Goal: Book appointment/travel/reservation

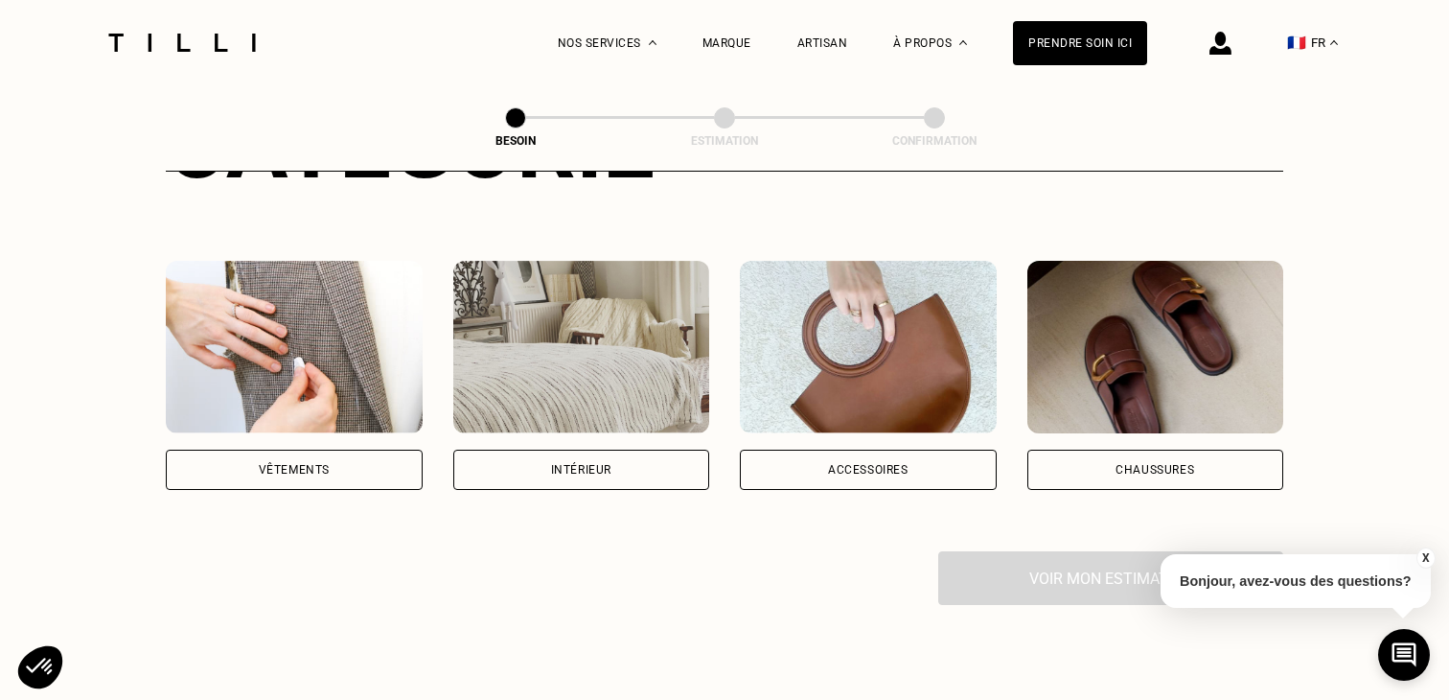
scroll to position [211, 0]
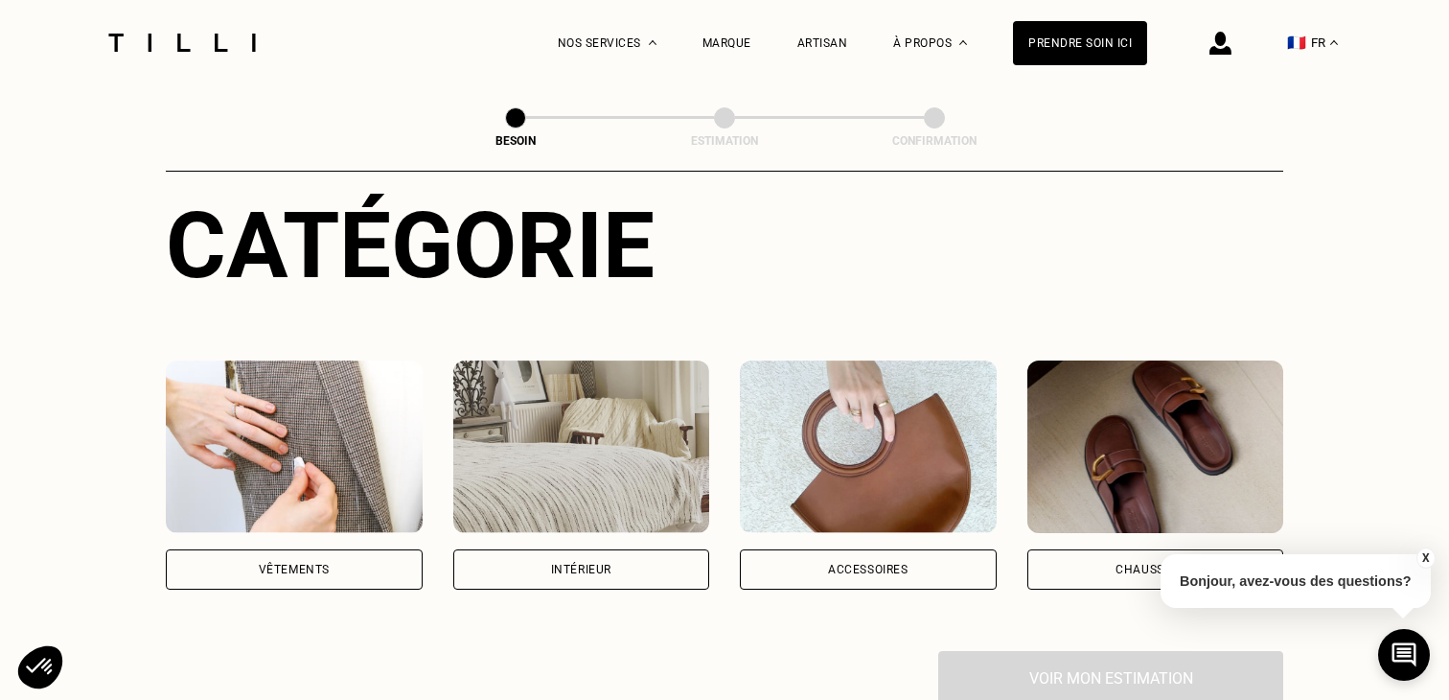
click at [363, 549] on div "Vêtements" at bounding box center [294, 569] width 257 height 40
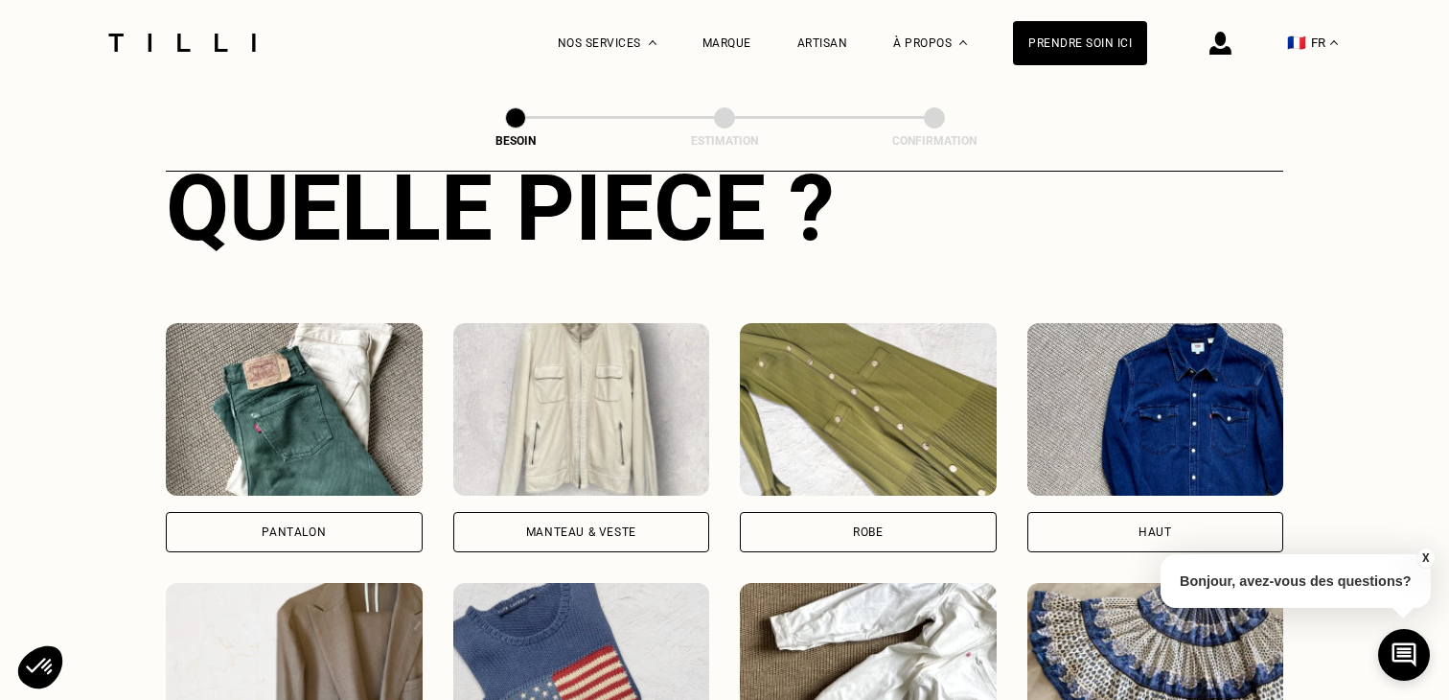
scroll to position [770, 0]
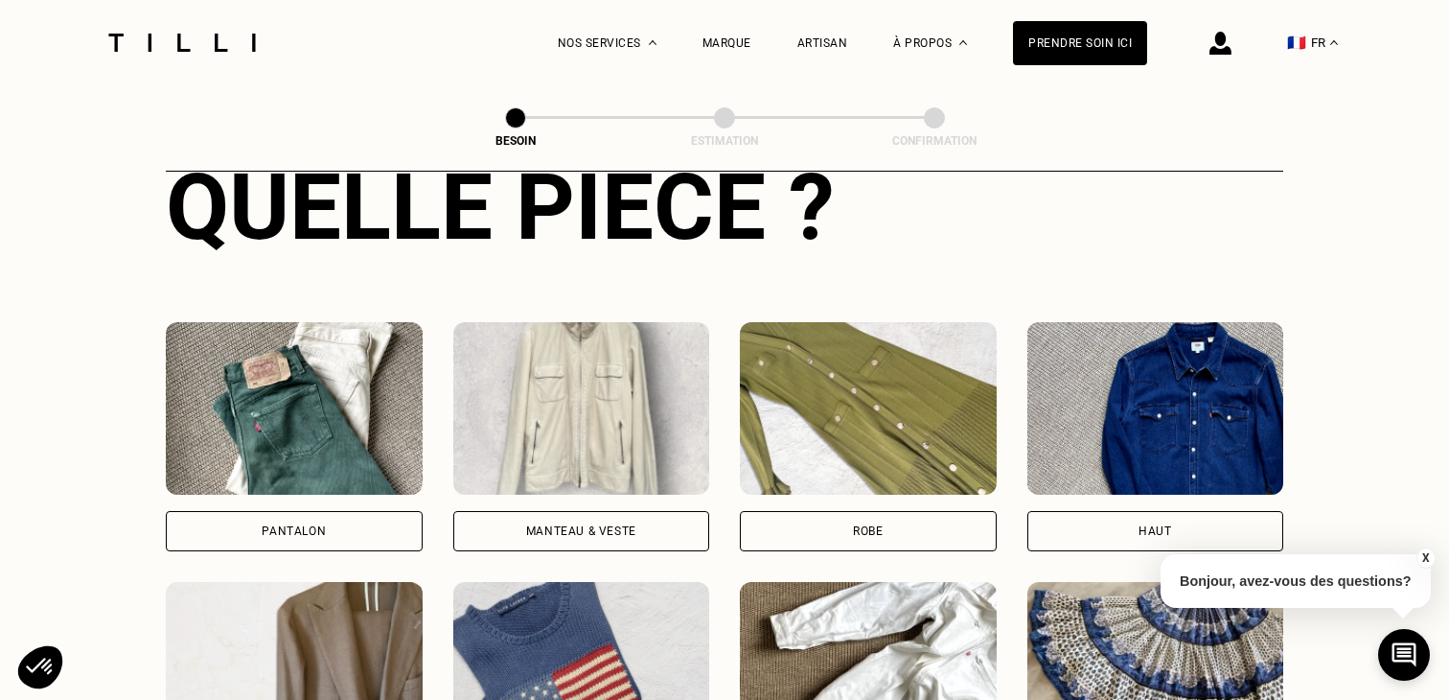
click at [598, 511] on div "Manteau & Veste" at bounding box center [581, 531] width 257 height 40
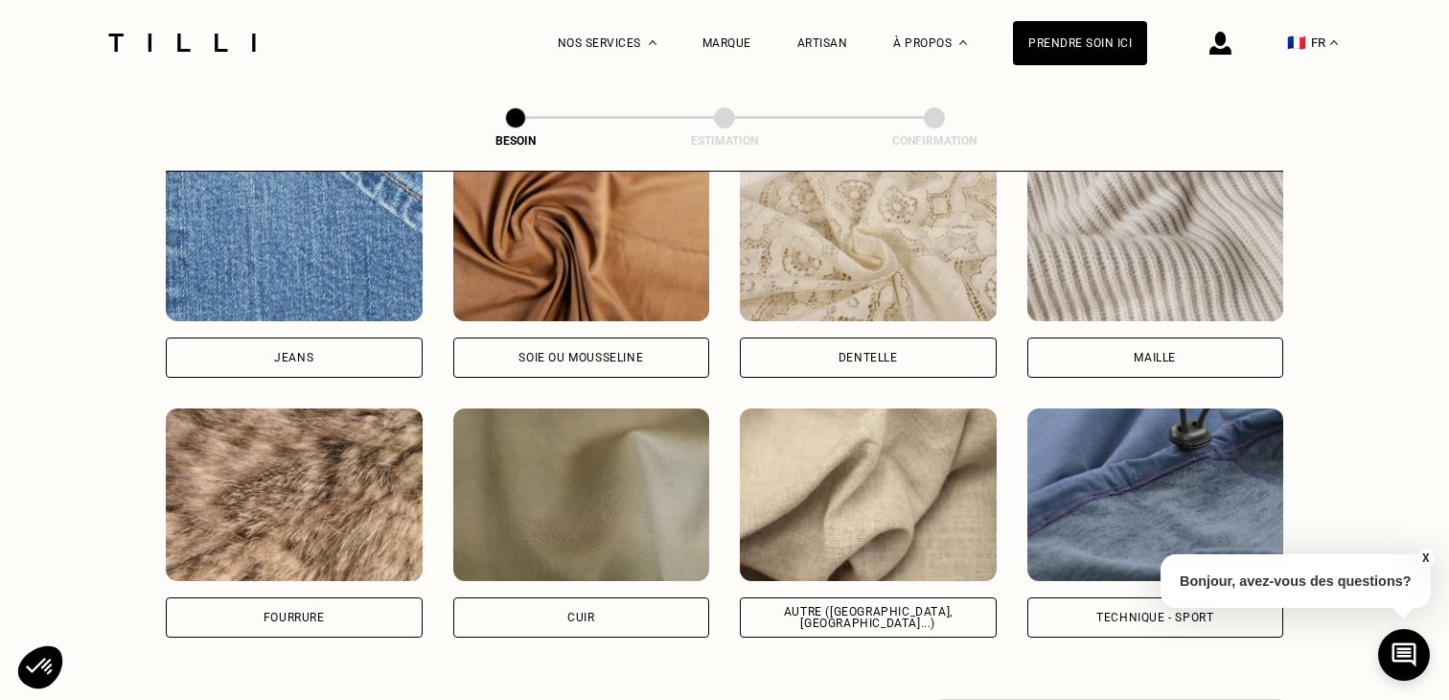
scroll to position [2132, 0]
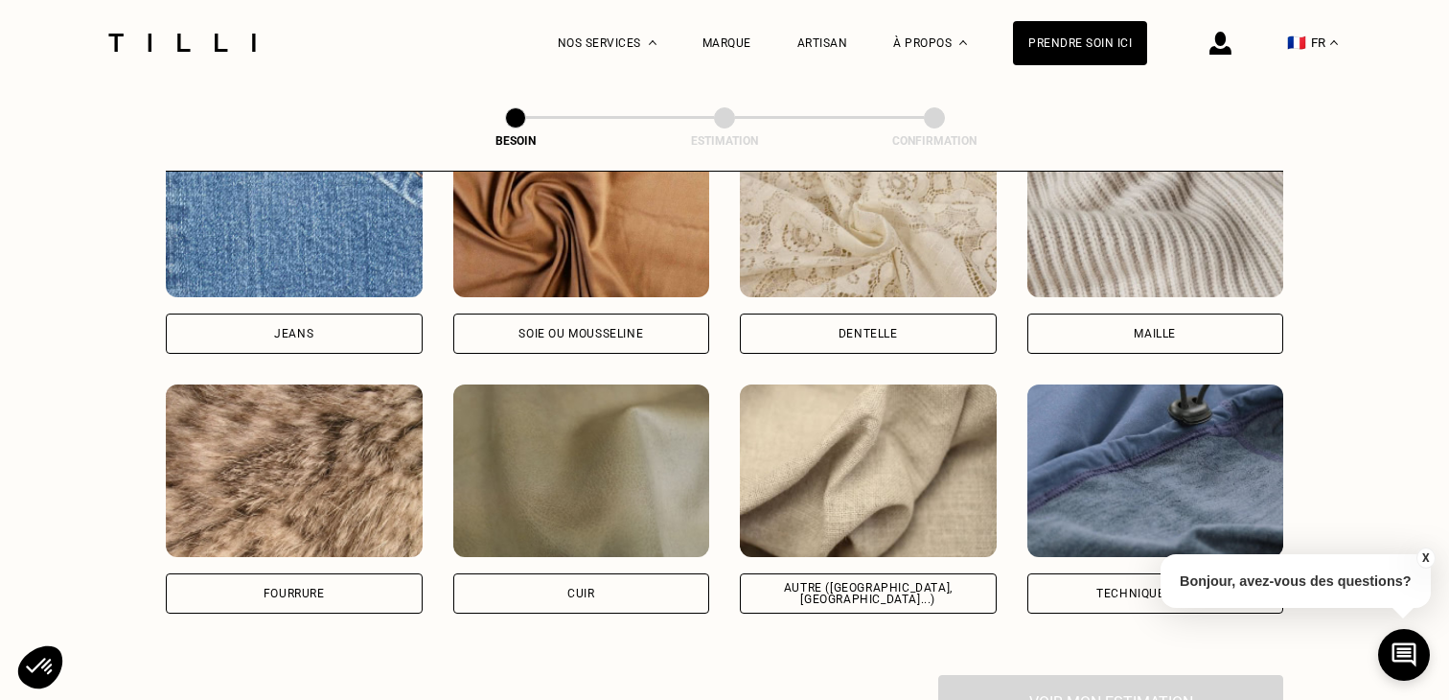
click at [537, 602] on div "Quelle matière ? Certaines matières nécessitent un savoir-faire et des outils s…" at bounding box center [725, 222] width 1118 height 905
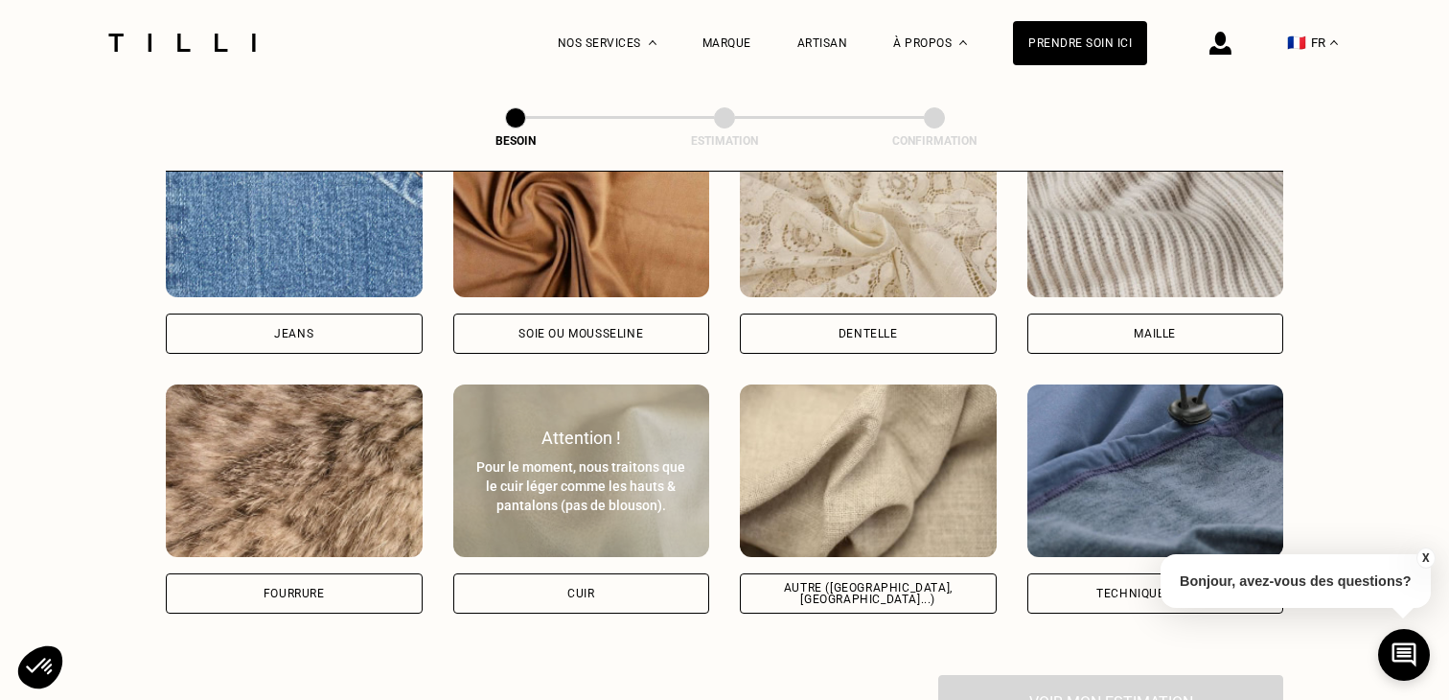
click at [537, 582] on div "Cuir" at bounding box center [581, 593] width 257 height 40
select select "FR"
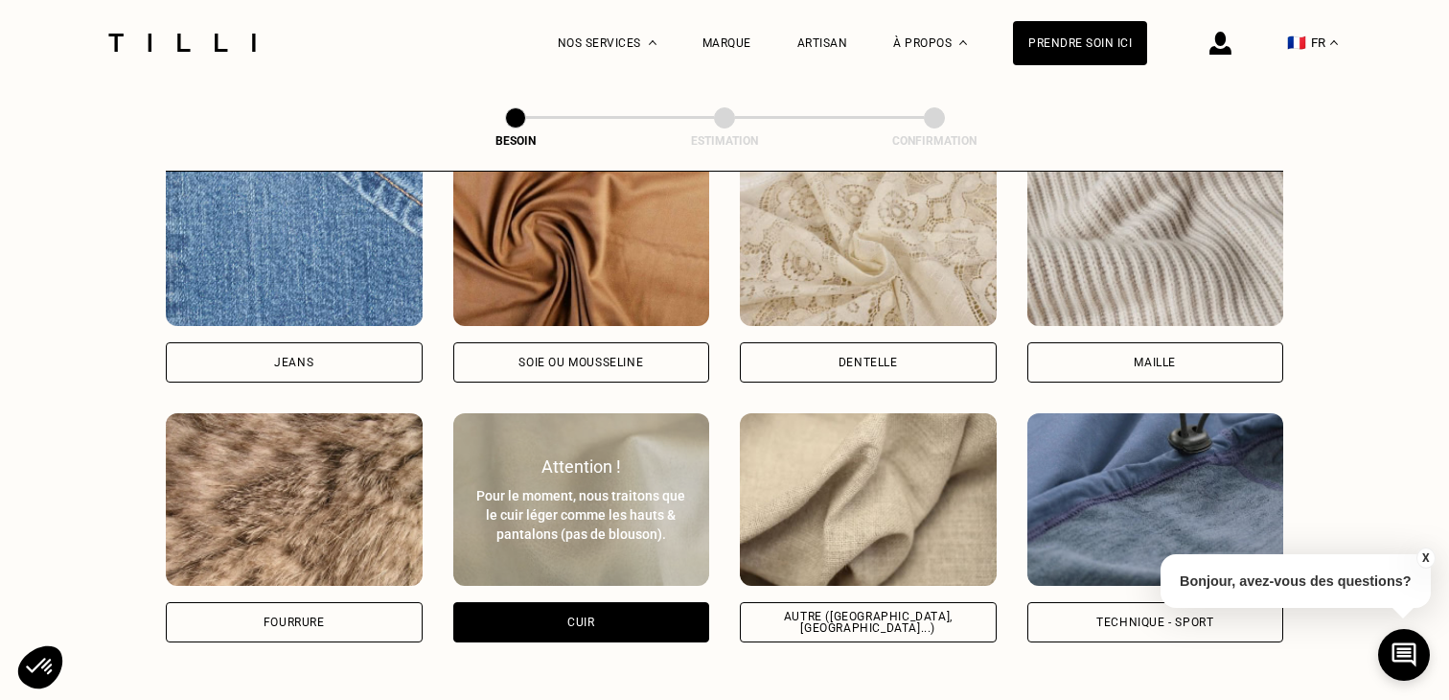
click at [552, 357] on div "Soie ou mousseline" at bounding box center [581, 363] width 125 height 12
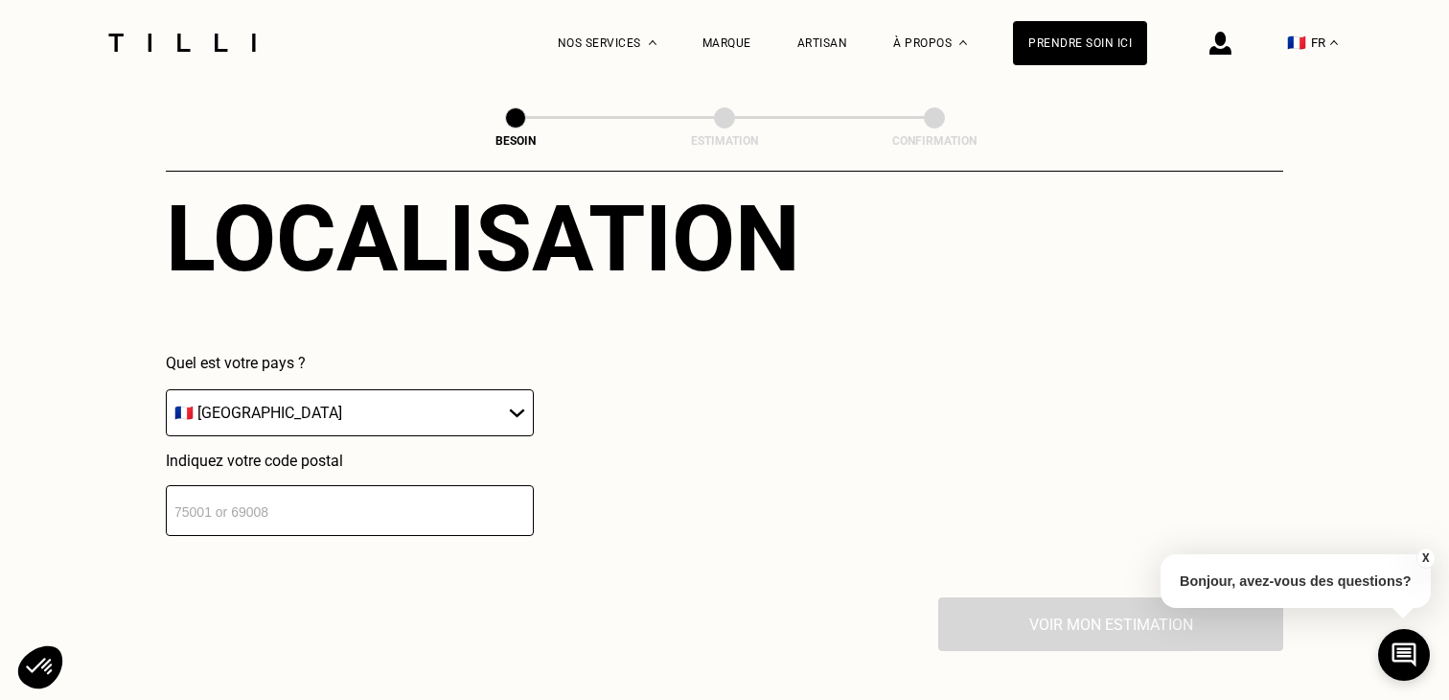
scroll to position [2767, 0]
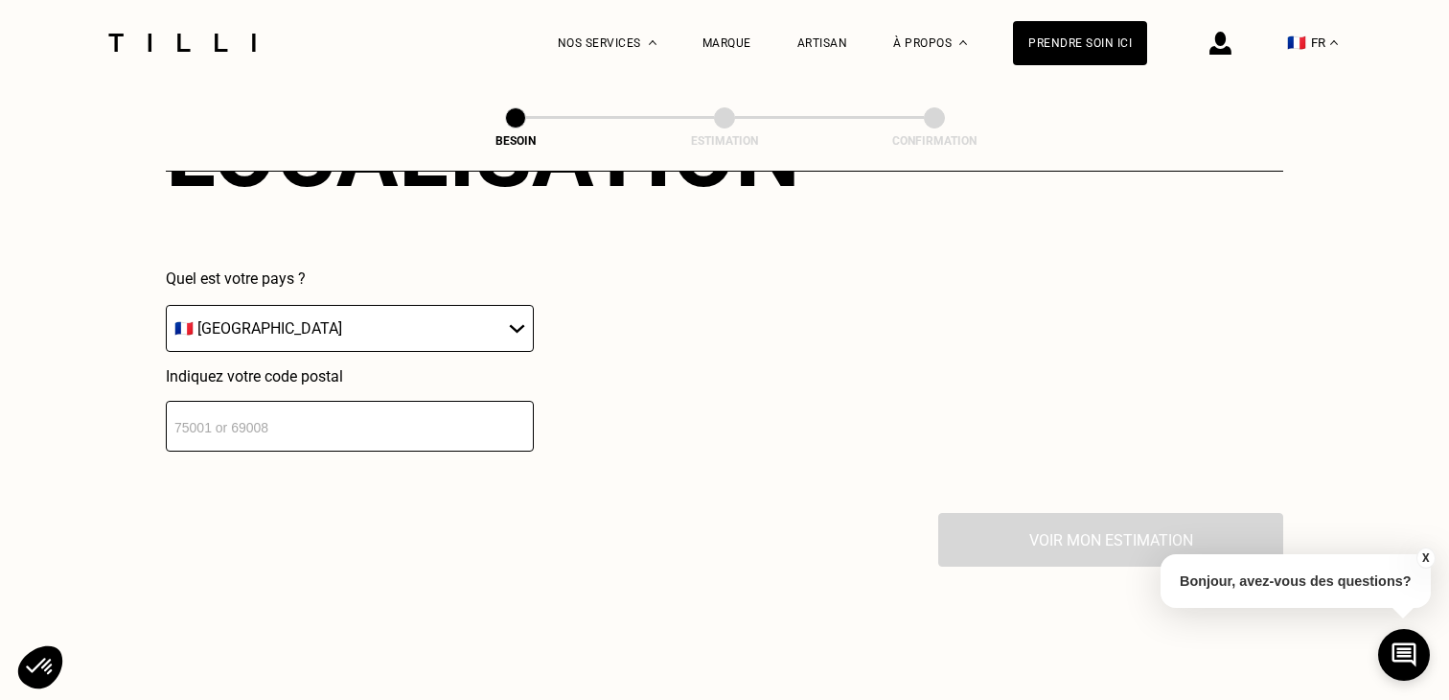
click at [365, 424] on input "number" at bounding box center [350, 426] width 368 height 51
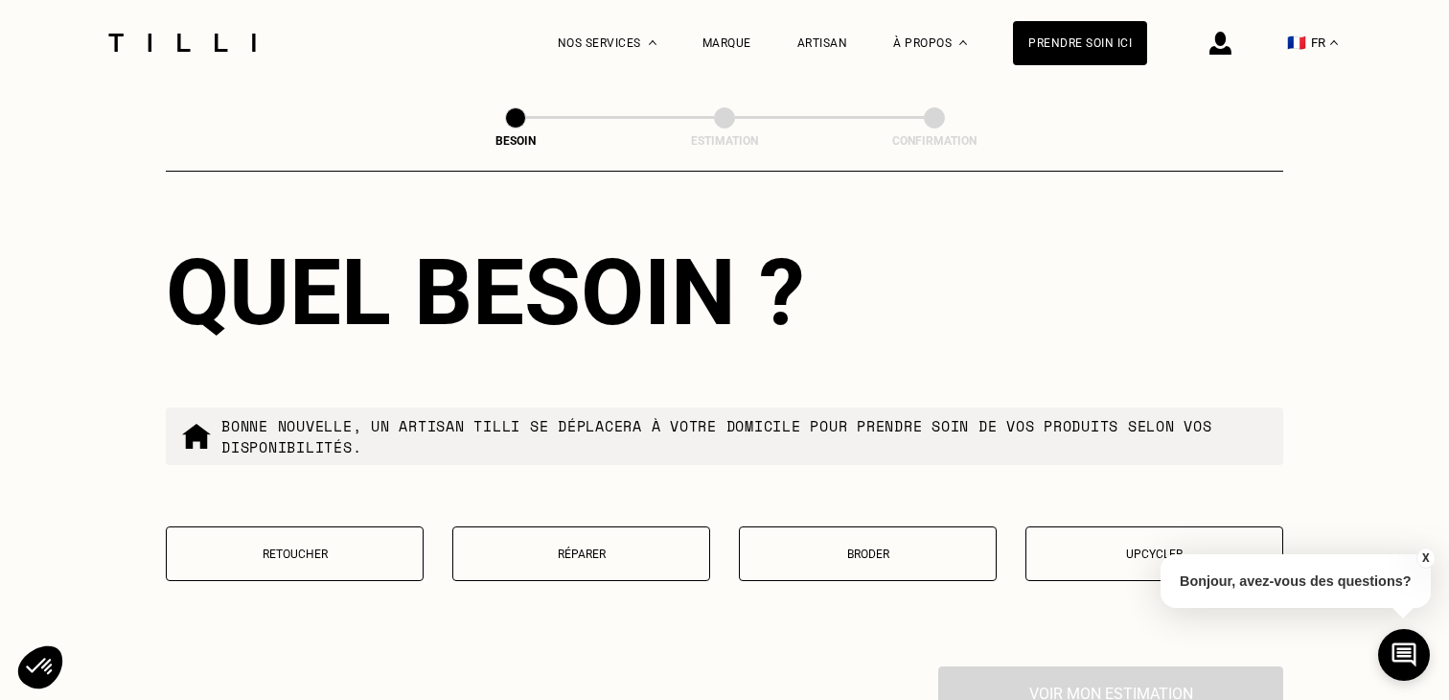
scroll to position [3120, 0]
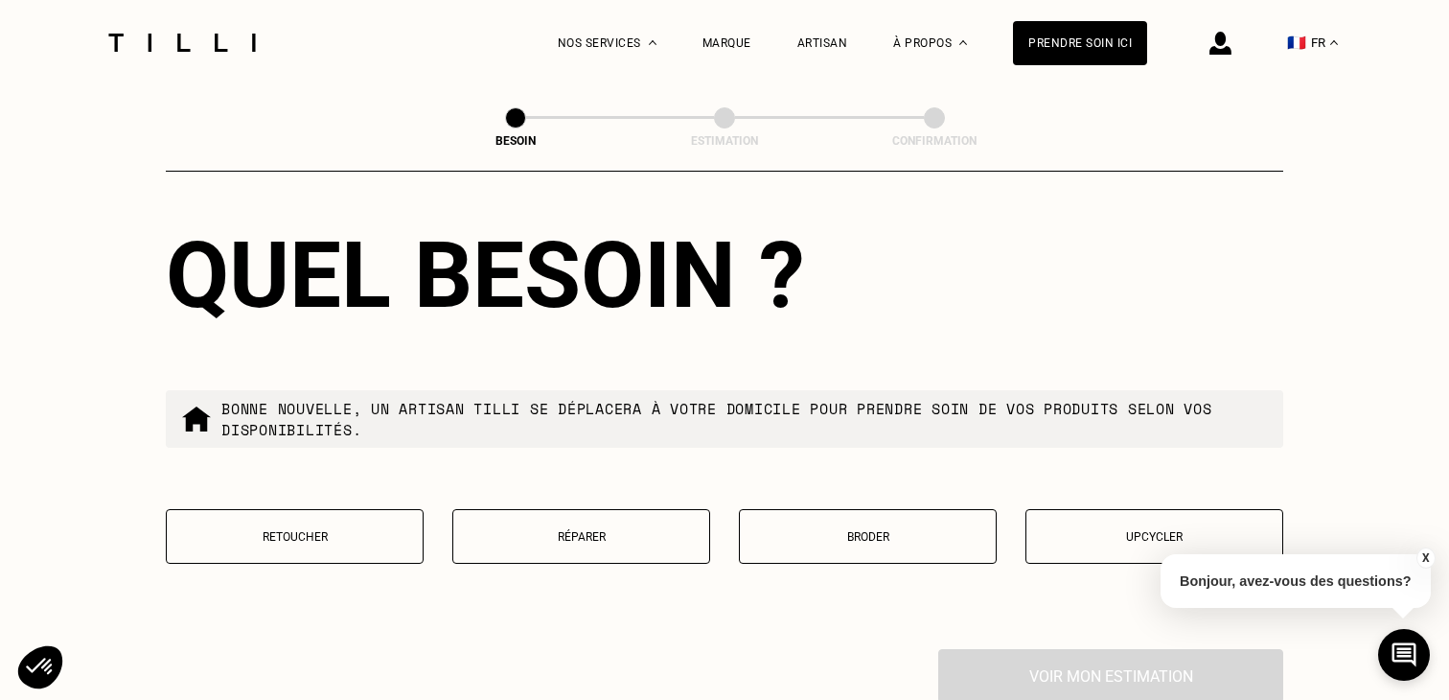
type input "75006"
click at [615, 530] on p "Réparer" at bounding box center [581, 536] width 237 height 13
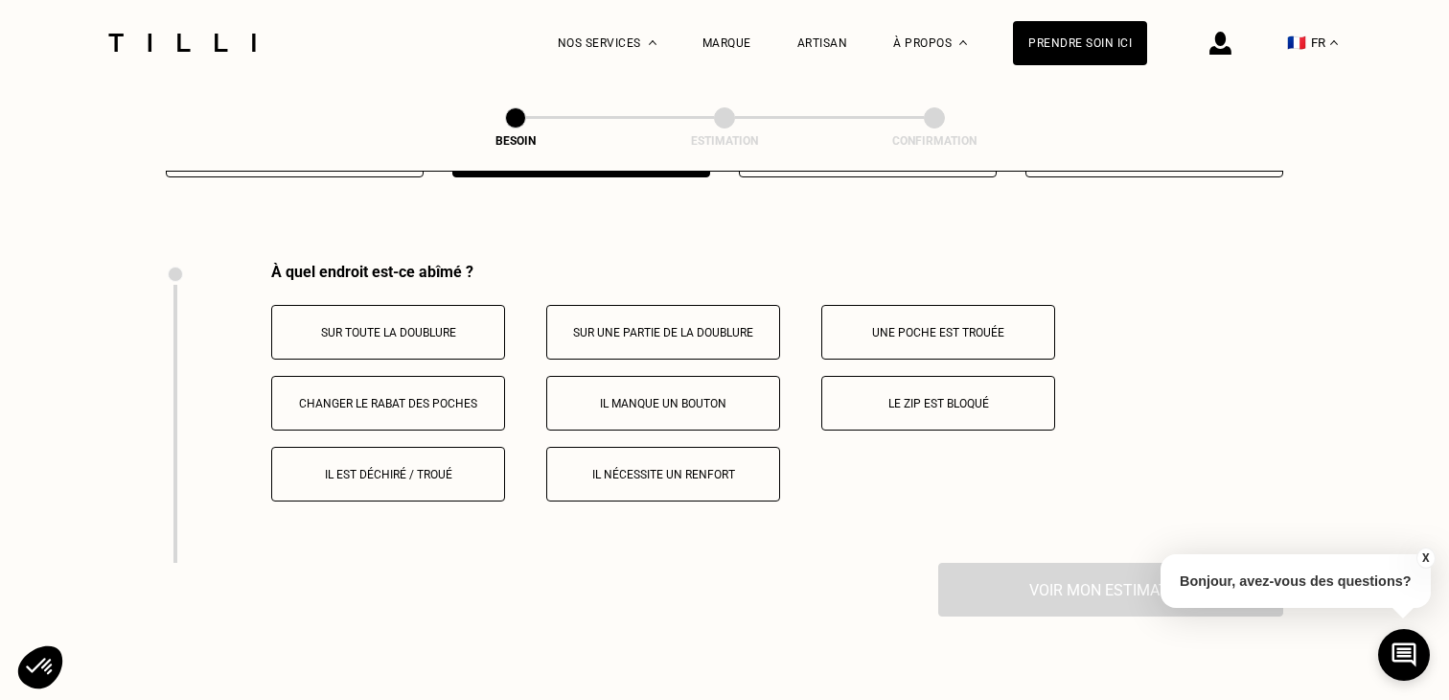
scroll to position [3491, 0]
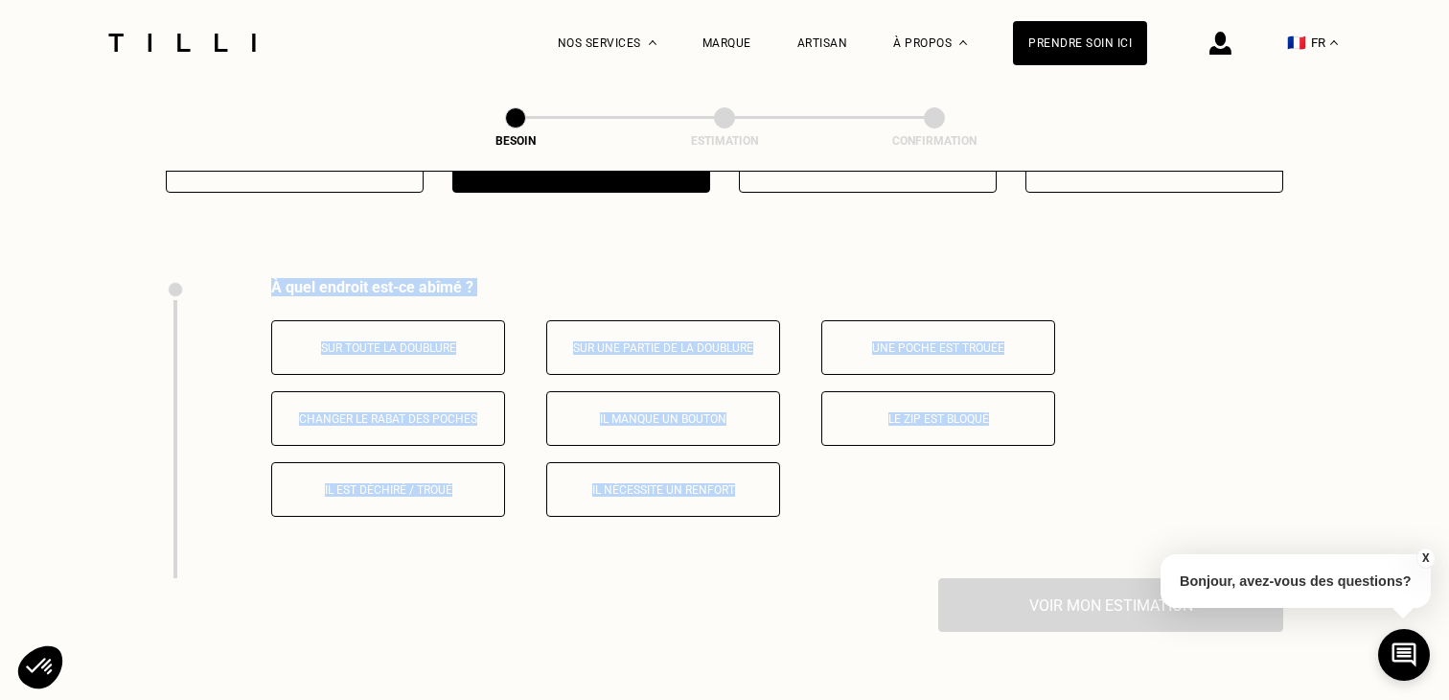
drag, startPoint x: 846, startPoint y: 523, endPoint x: 257, endPoint y: 263, distance: 644.6
click at [257, 278] on div "À quel endroit est-ce abîmé ? Sur toute la doublure Sur une partie de la doublu…" at bounding box center [725, 428] width 1118 height 300
copy div "À quel endroit est-ce abîmé ? Sur toute la doublure Sur une partie de la doublu…"
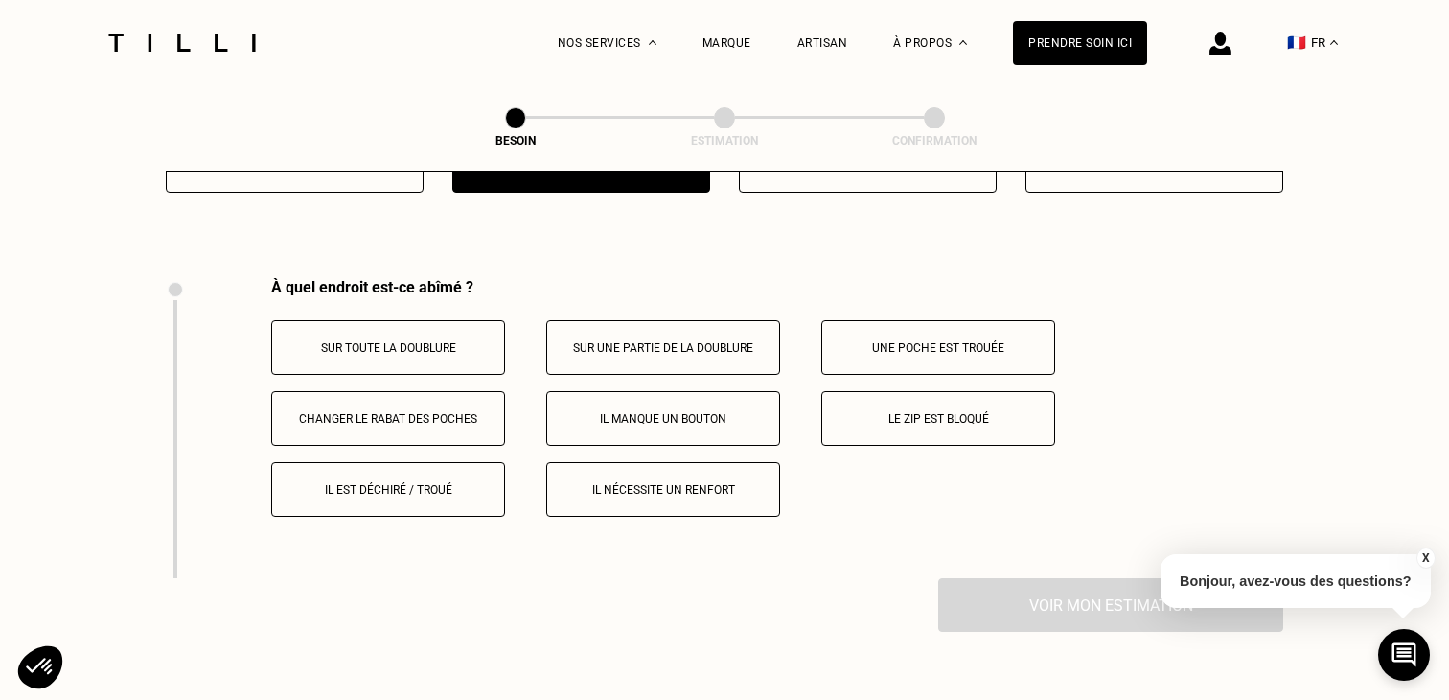
click at [683, 240] on div "Quel besoin ? Bonne nouvelle, un artisan tilli se déplacera à votre domicile po…" at bounding box center [725, 33] width 1118 height 489
click at [411, 340] on button "Sur toute la doublure" at bounding box center [388, 347] width 234 height 55
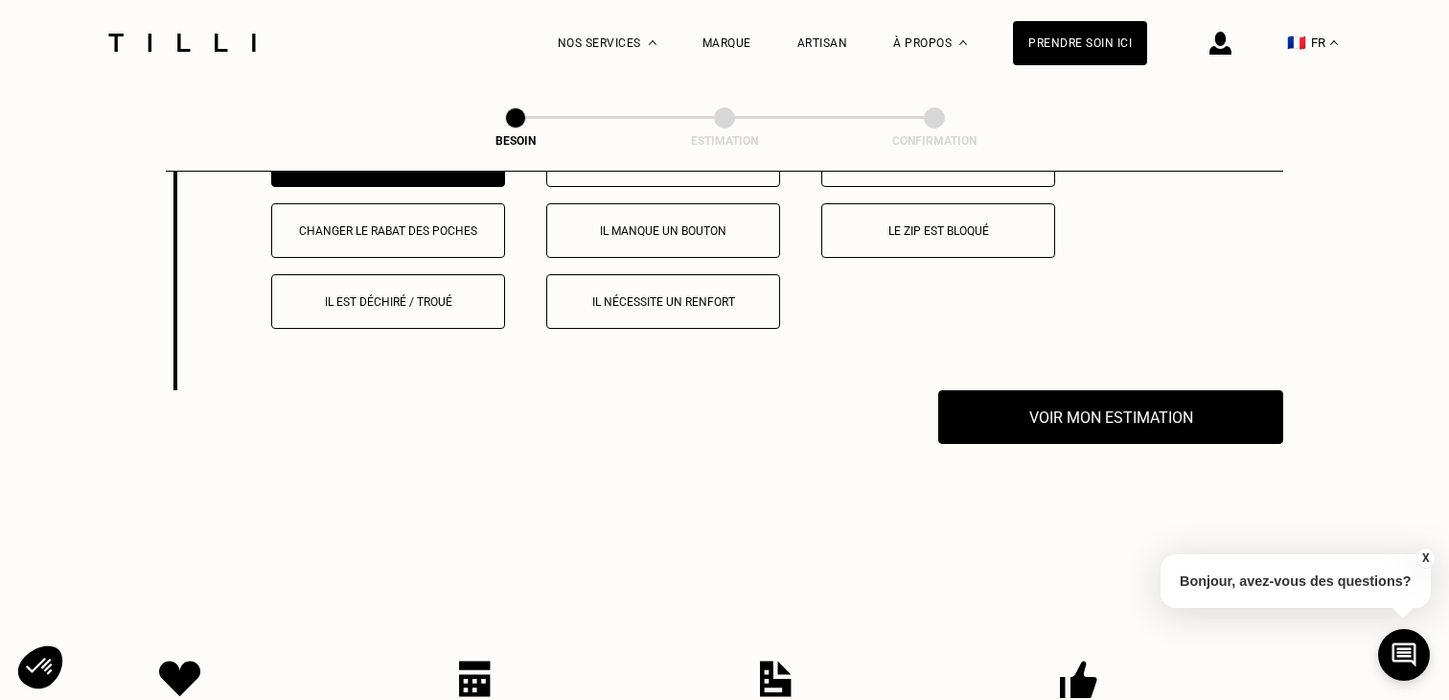
scroll to position [3636, 0]
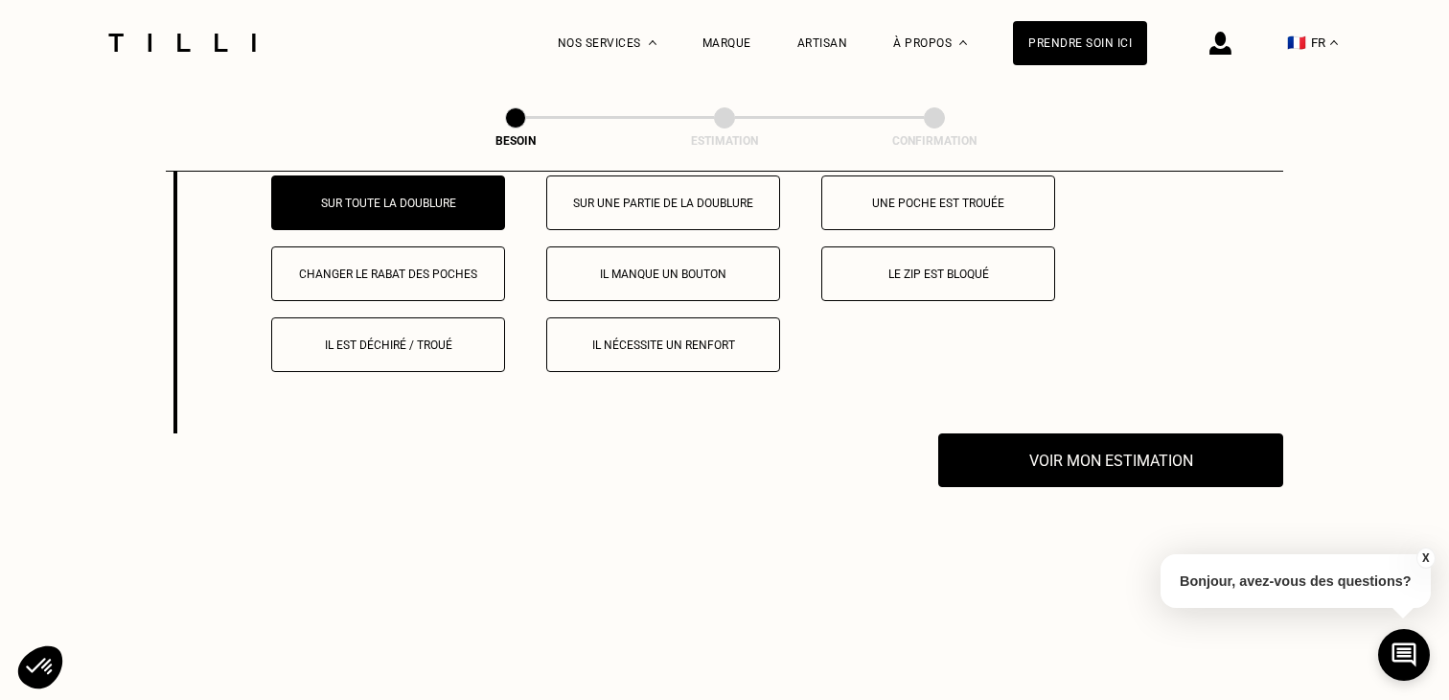
click at [682, 199] on button "Sur une partie de la doublure" at bounding box center [663, 202] width 234 height 55
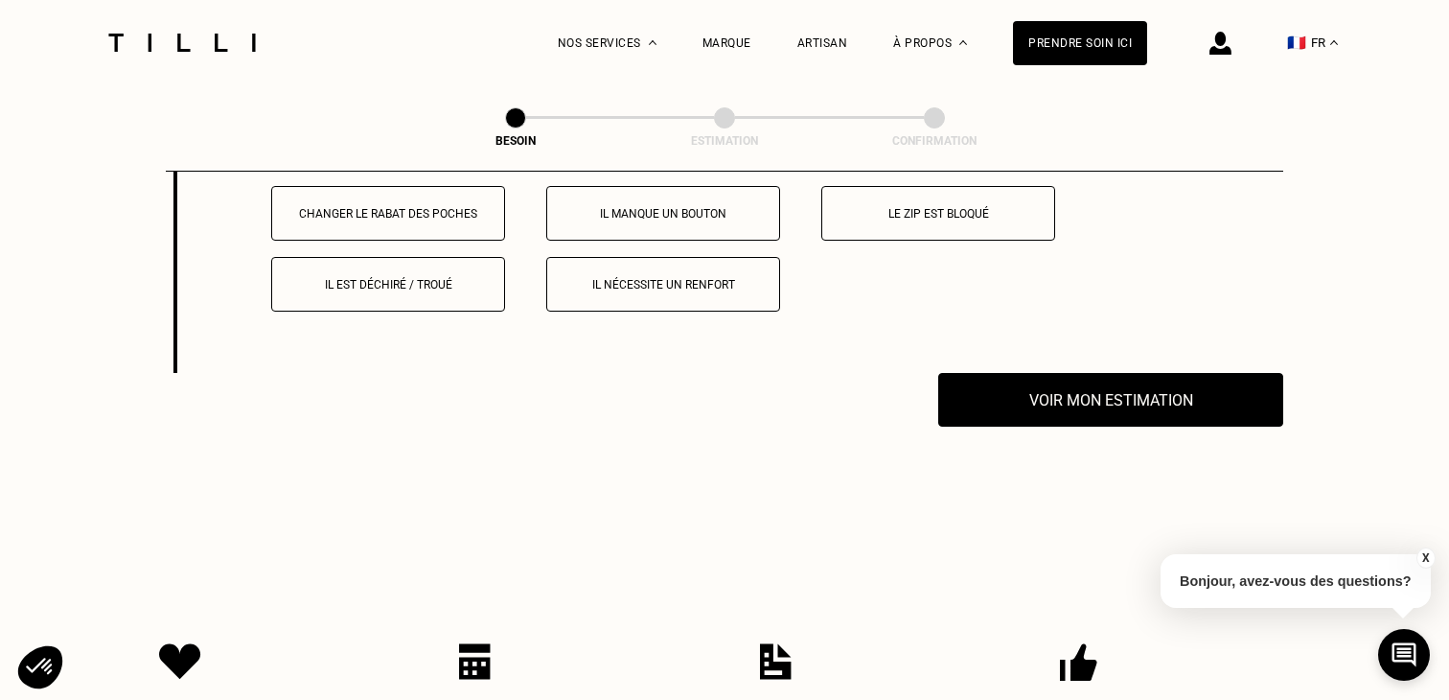
scroll to position [3686, 0]
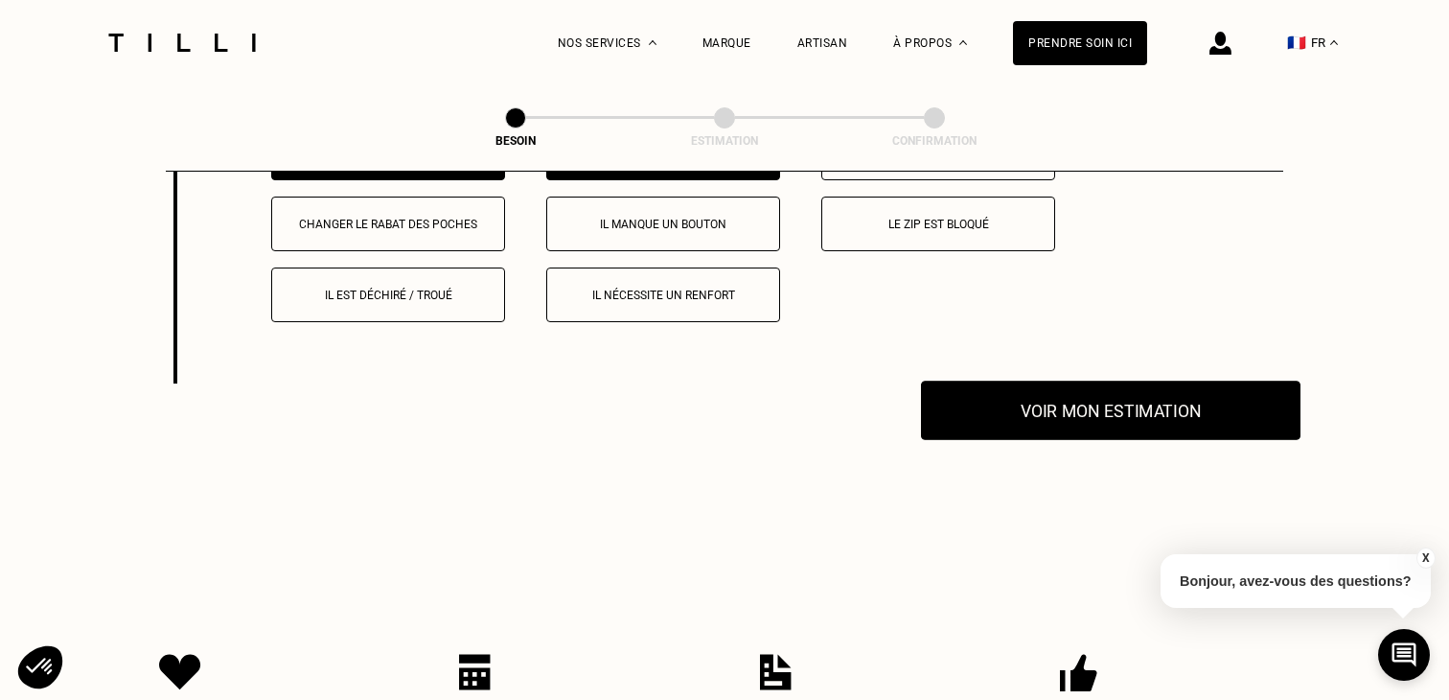
click at [1053, 405] on button "Voir mon estimation" at bounding box center [1111, 410] width 380 height 59
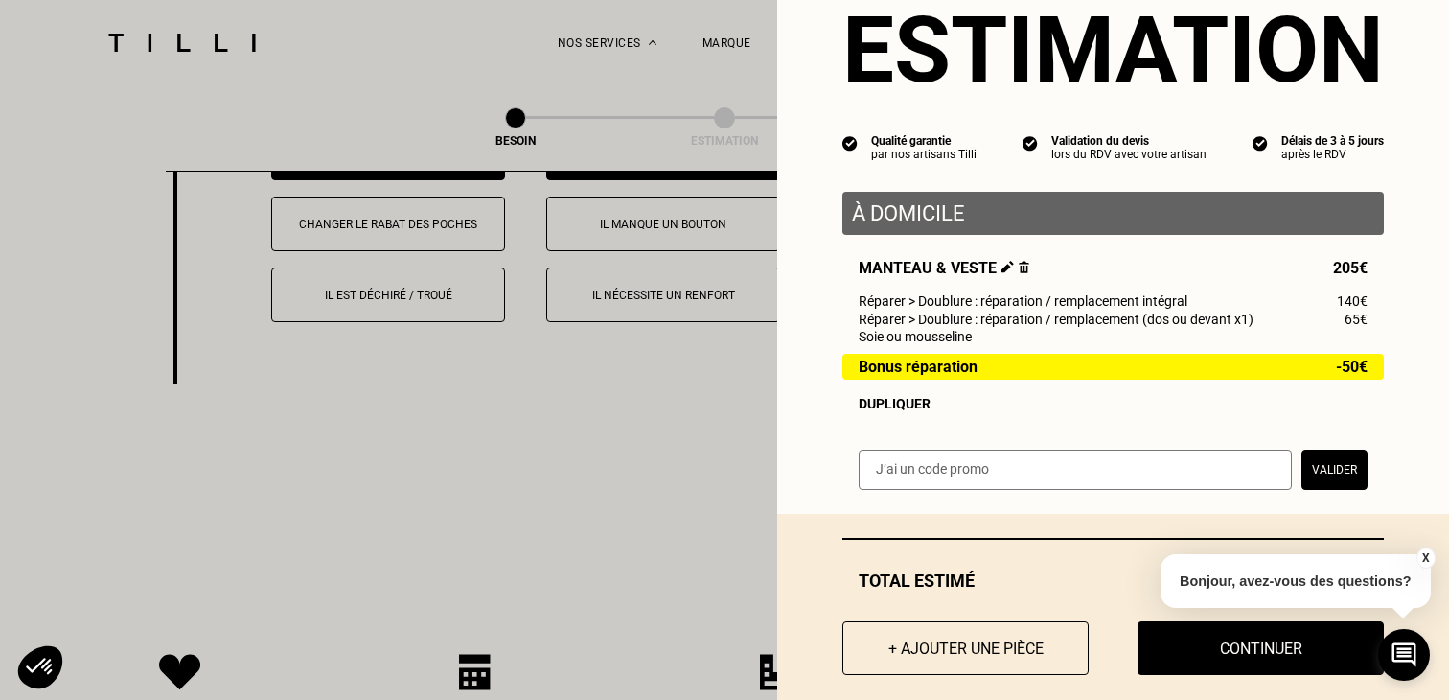
scroll to position [90, 0]
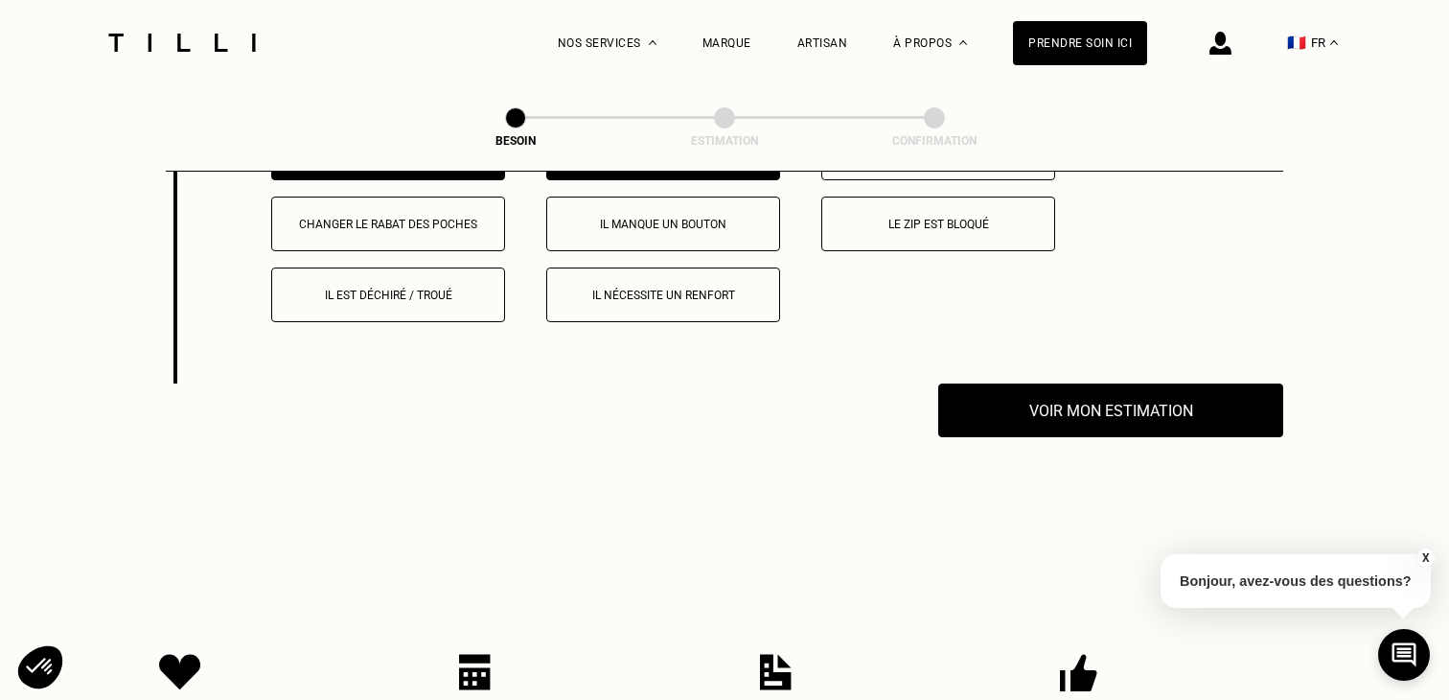
click at [1421, 551] on button "X" at bounding box center [1425, 557] width 19 height 21
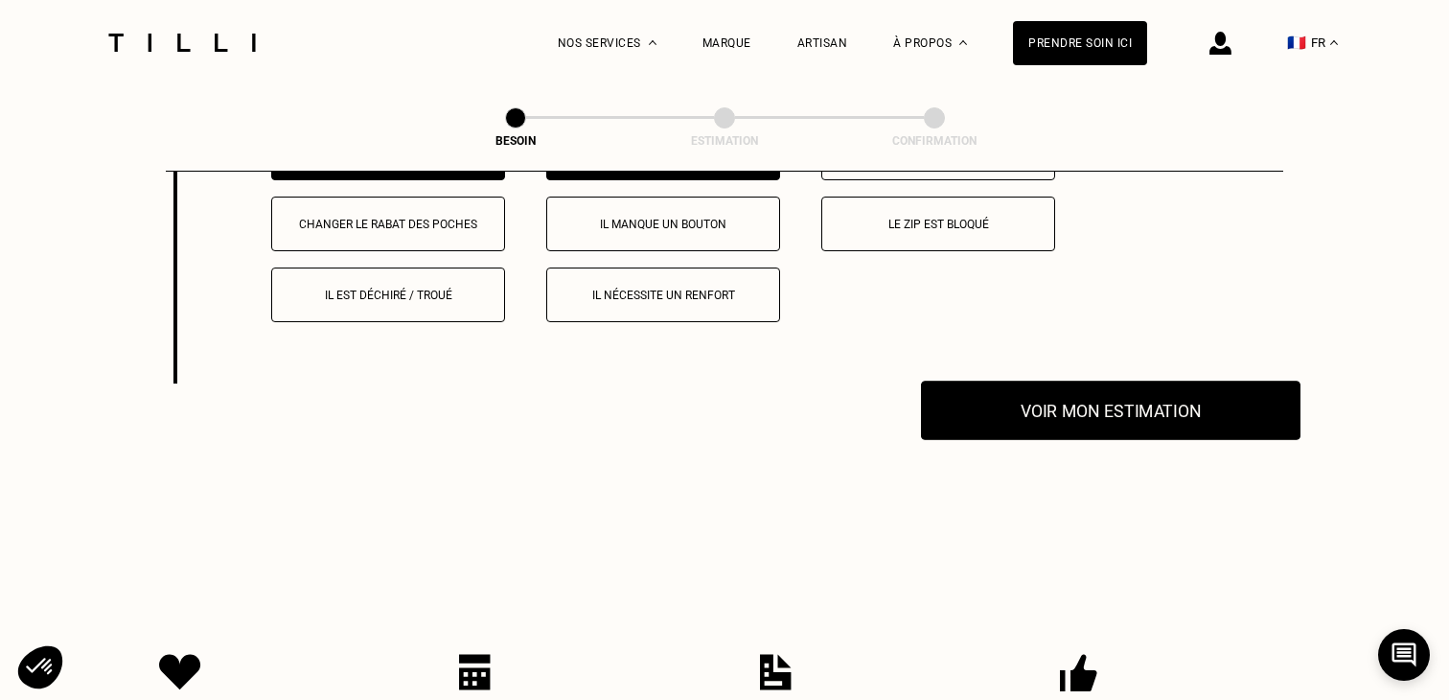
click at [1125, 397] on button "Voir mon estimation" at bounding box center [1111, 410] width 380 height 59
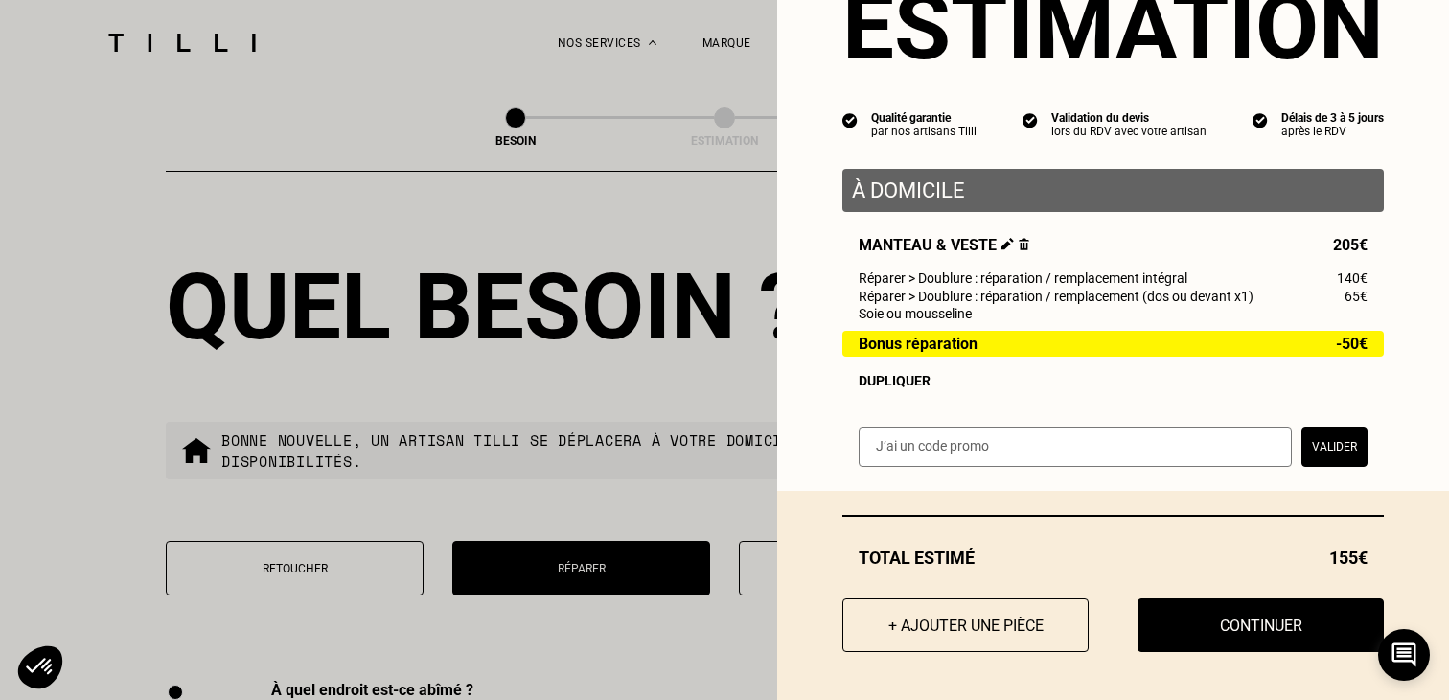
click at [958, 455] on input "text" at bounding box center [1075, 447] width 433 height 40
click at [1001, 442] on input "text" at bounding box center [1075, 447] width 433 height 40
paste input "698010"
type input "698010"
click at [1336, 442] on button "Valider" at bounding box center [1335, 447] width 66 height 40
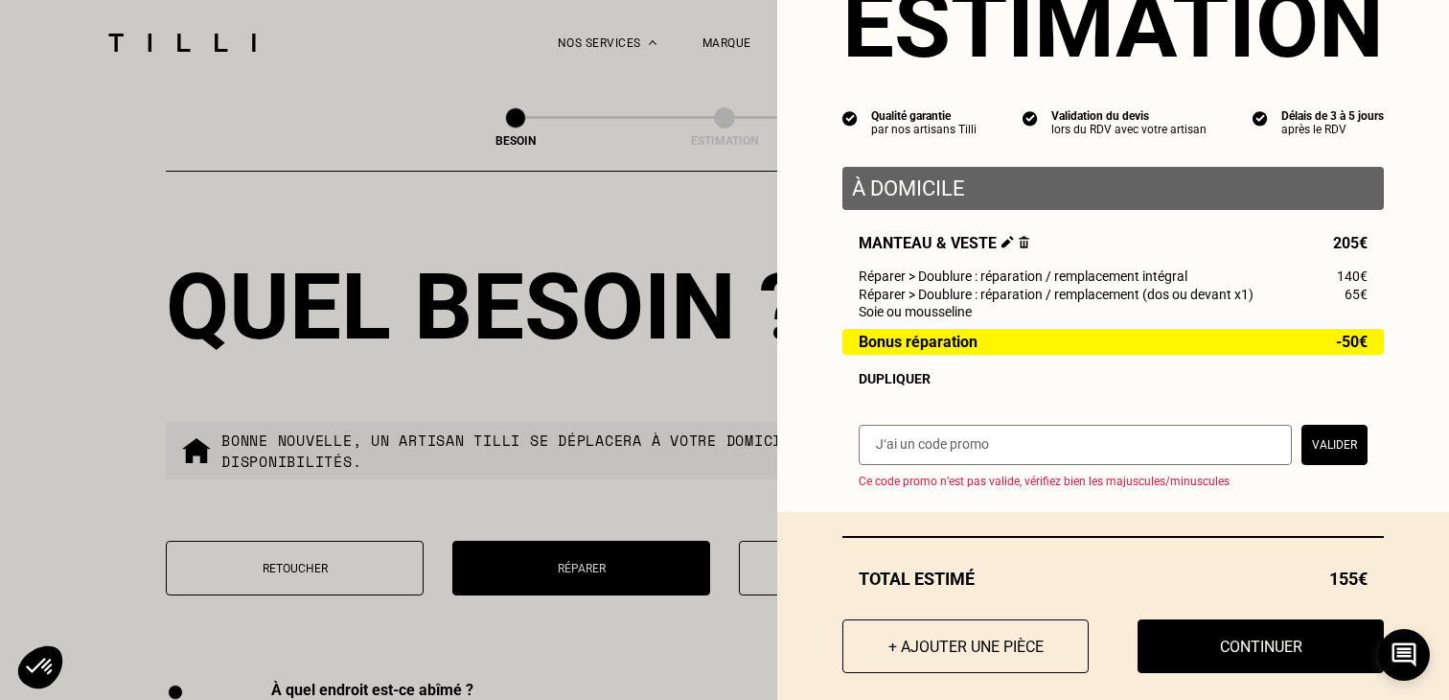
click at [1002, 469] on div "Valider Ce code promo n’est pas valide, vérifiez bien les majuscules/minuscules" at bounding box center [1114, 456] width 542 height 63
click at [1002, 441] on input "text" at bounding box center [1075, 445] width 433 height 40
paste input "698010"
type input "698010"
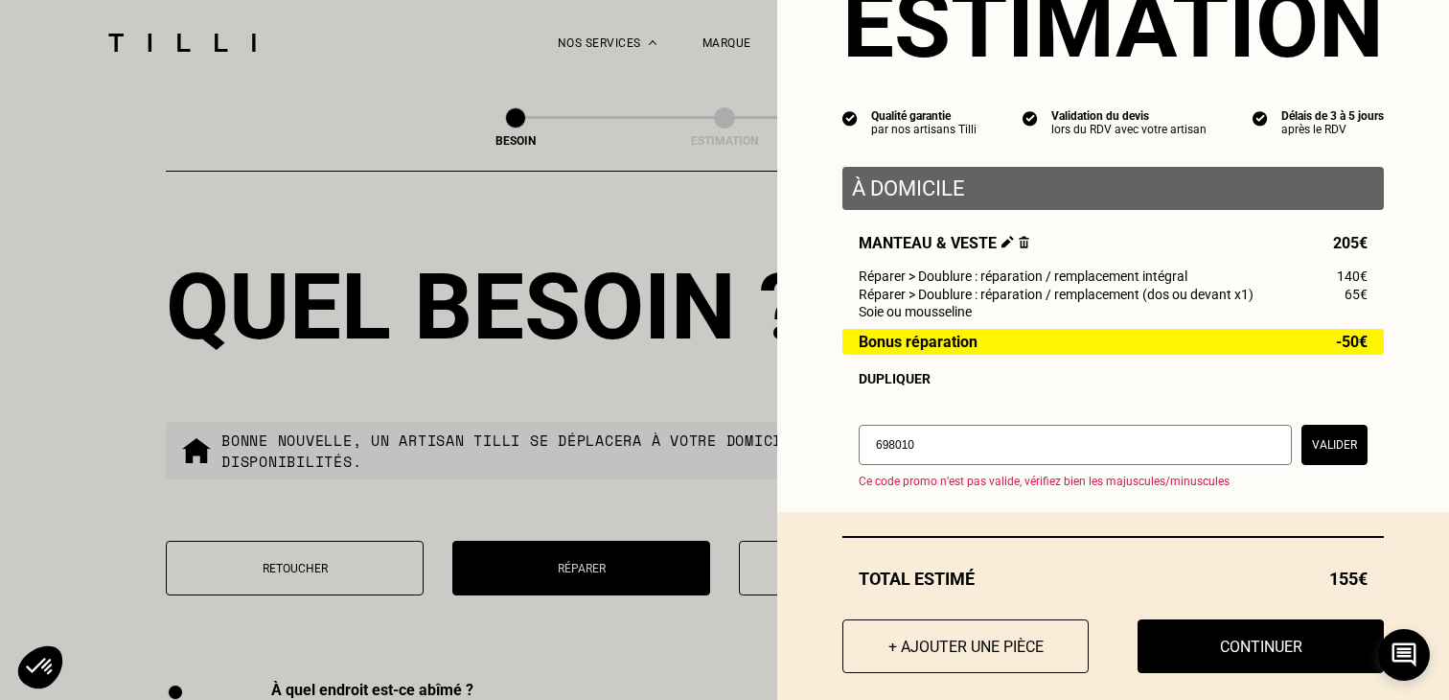
click at [1348, 456] on button "Valider" at bounding box center [1335, 445] width 66 height 40
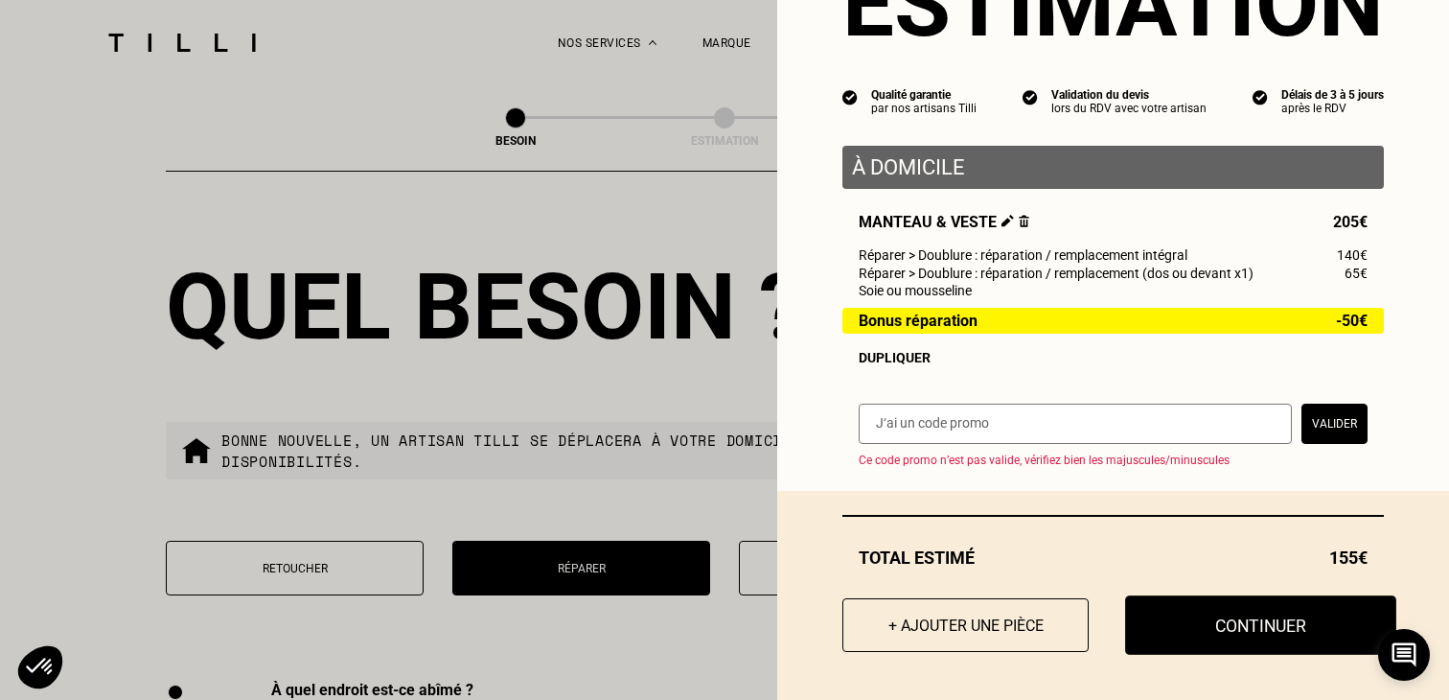
click at [1224, 625] on button "Continuer" at bounding box center [1260, 624] width 271 height 59
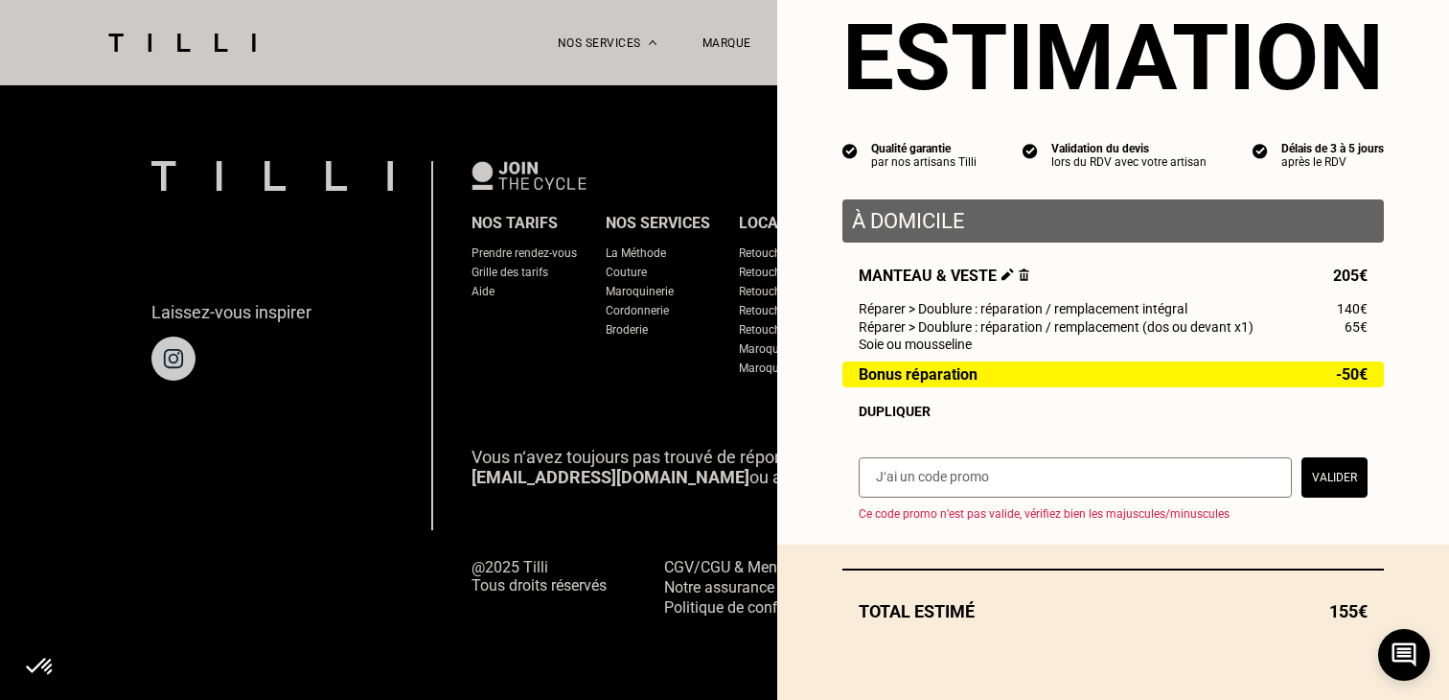
scroll to position [59, 0]
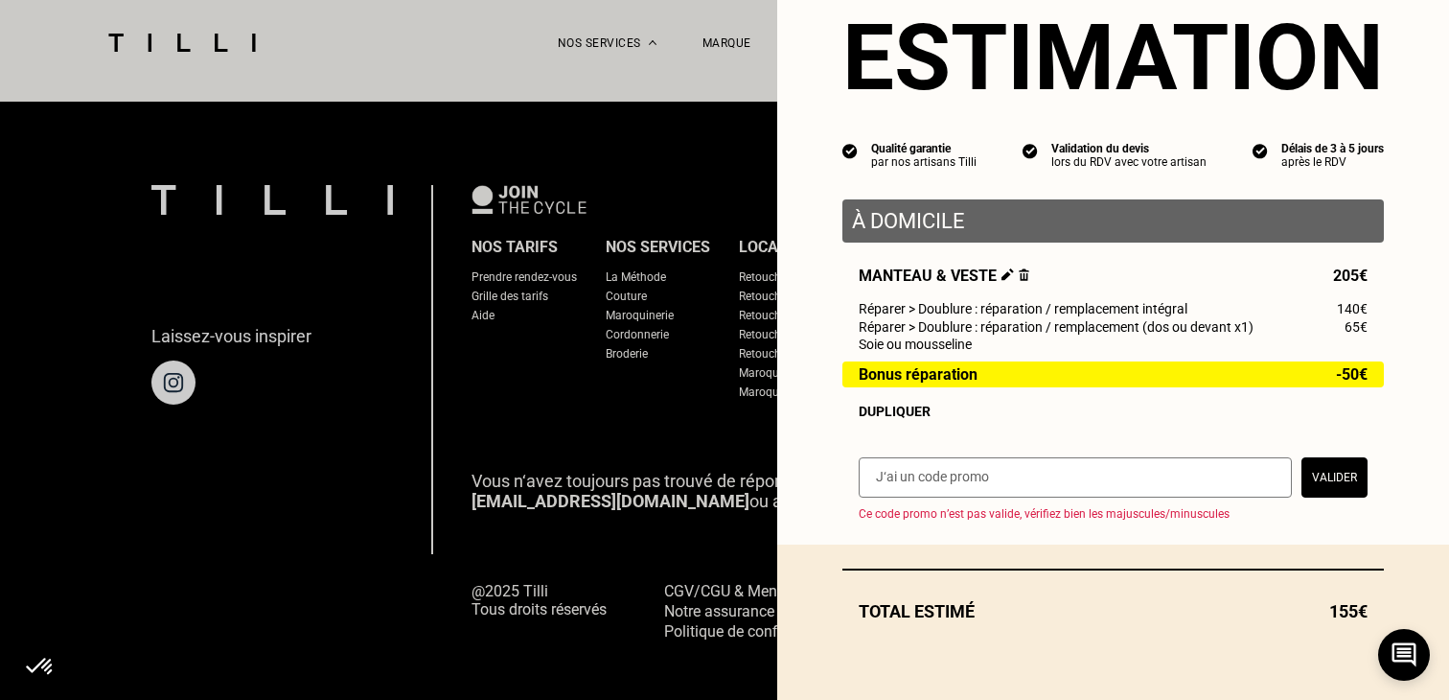
select select "FR"
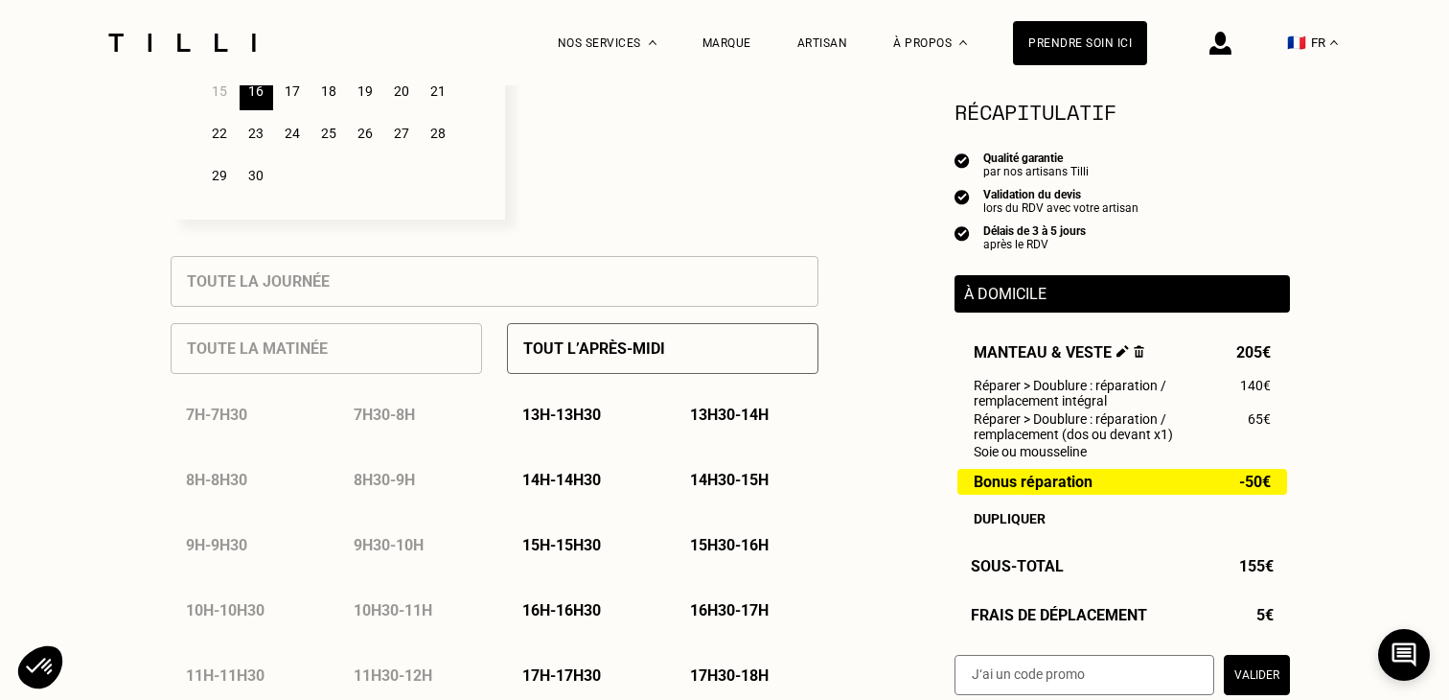
scroll to position [752, 0]
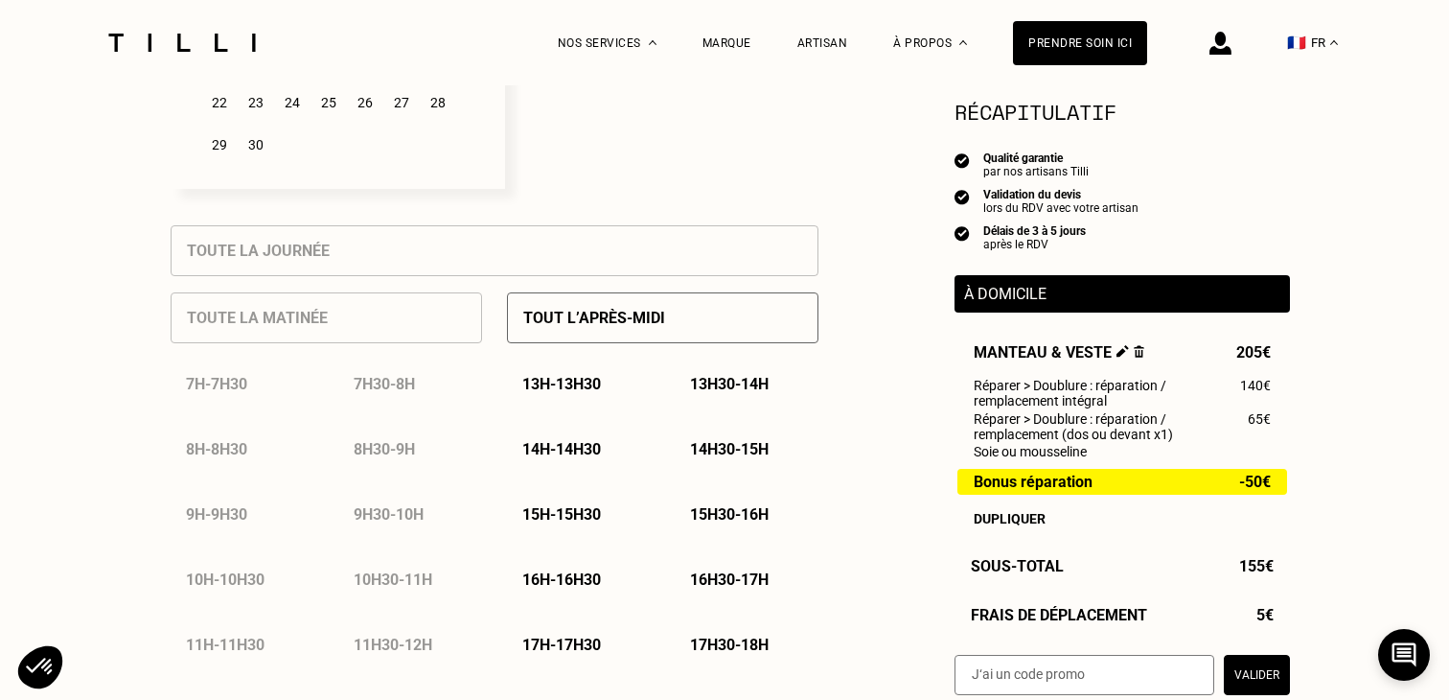
click at [590, 461] on div "14h - 14h30" at bounding box center [579, 449] width 144 height 49
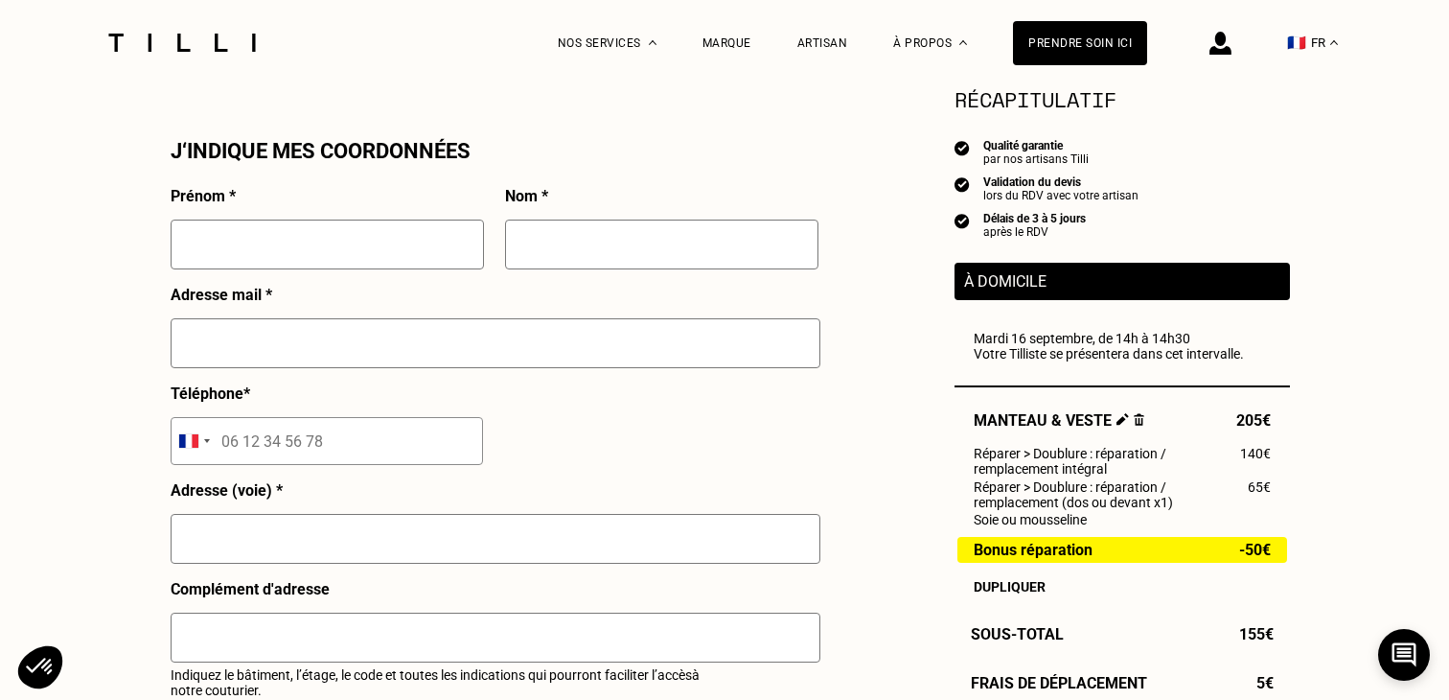
scroll to position [1712, 0]
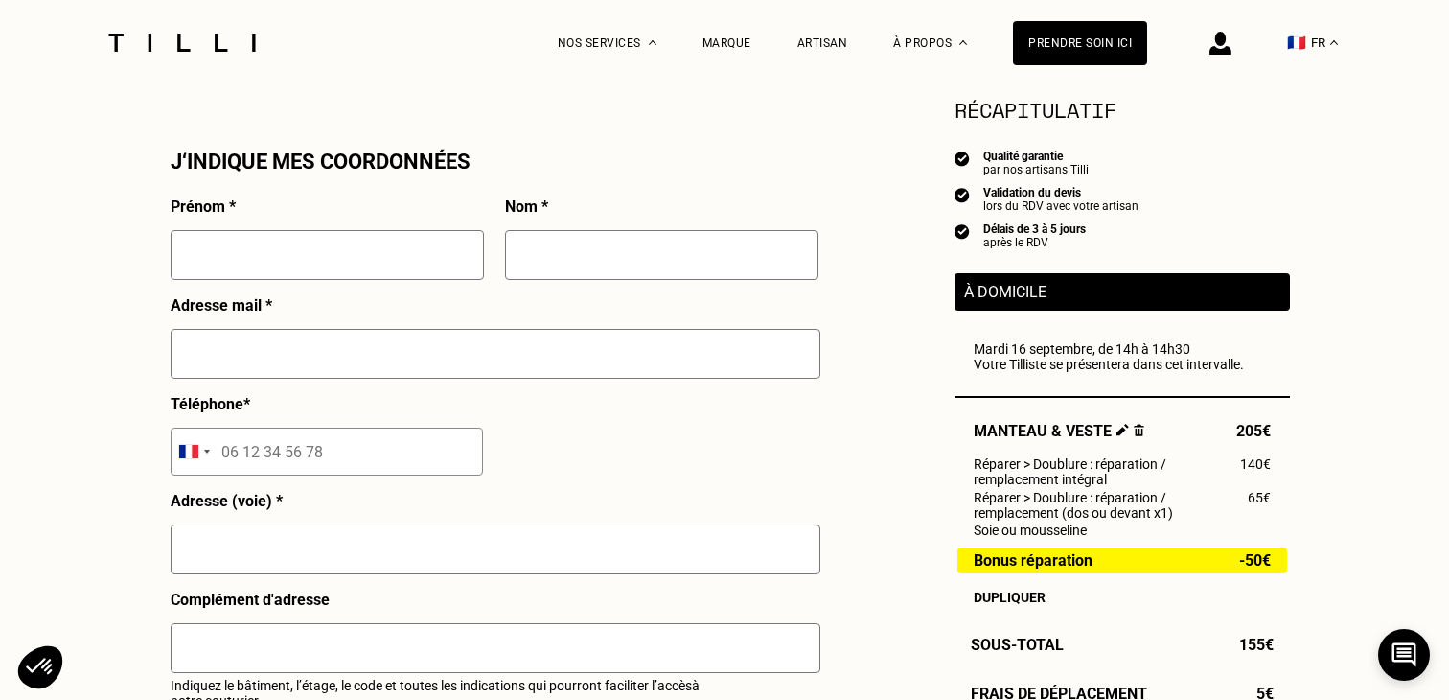
click at [312, 251] on input "text" at bounding box center [327, 255] width 313 height 50
